Goal: Navigation & Orientation: Understand site structure

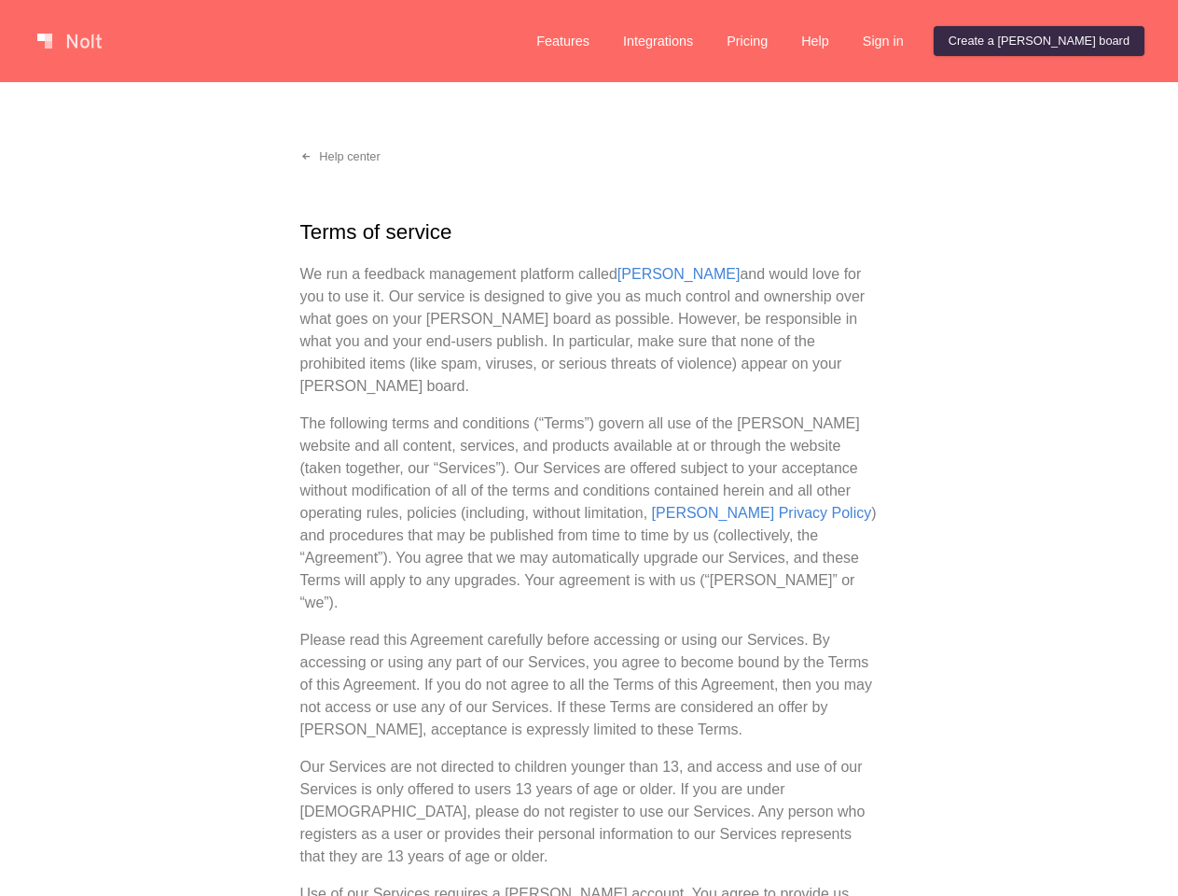
click at [589, 448] on p "The following terms and conditions (“Terms”) govern all use of the [PERSON_NAME…" at bounding box center [589, 513] width 579 height 202
click at [69, 41] on link at bounding box center [69, 41] width 79 height 30
